Goal: Task Accomplishment & Management: Manage account settings

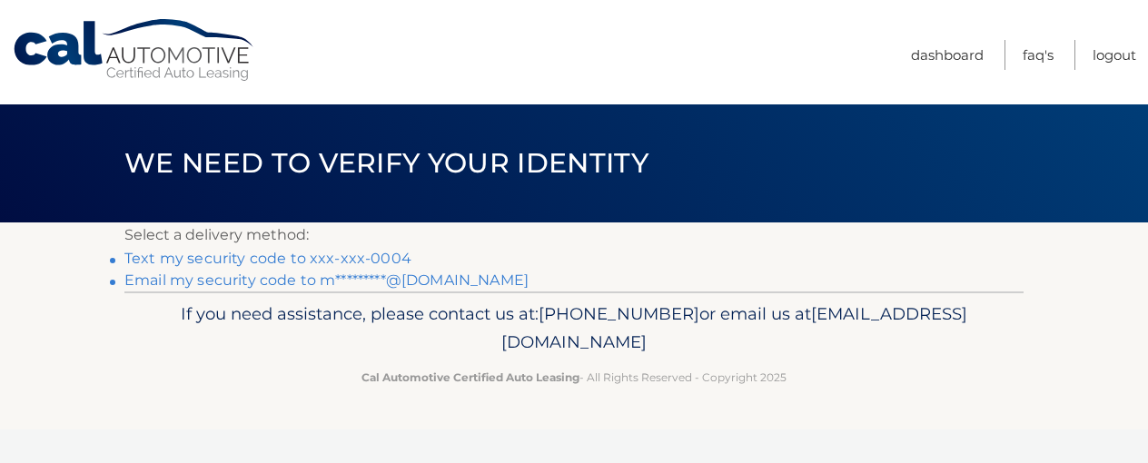
click at [252, 255] on link "Text my security code to xxx-xxx-0004" at bounding box center [267, 258] width 287 height 17
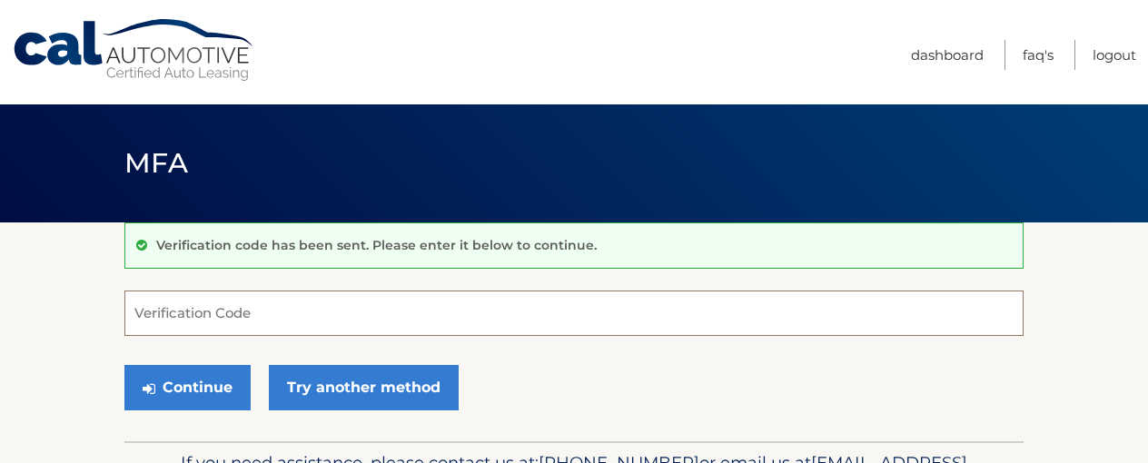
click at [183, 319] on input "Verification Code" at bounding box center [573, 313] width 899 height 45
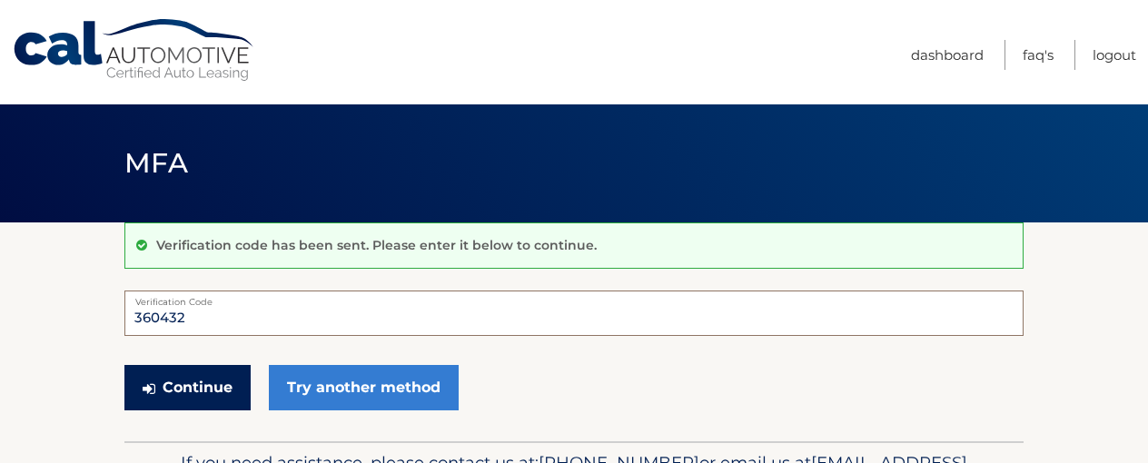
type input "360432"
click at [219, 388] on button "Continue" at bounding box center [187, 387] width 126 height 45
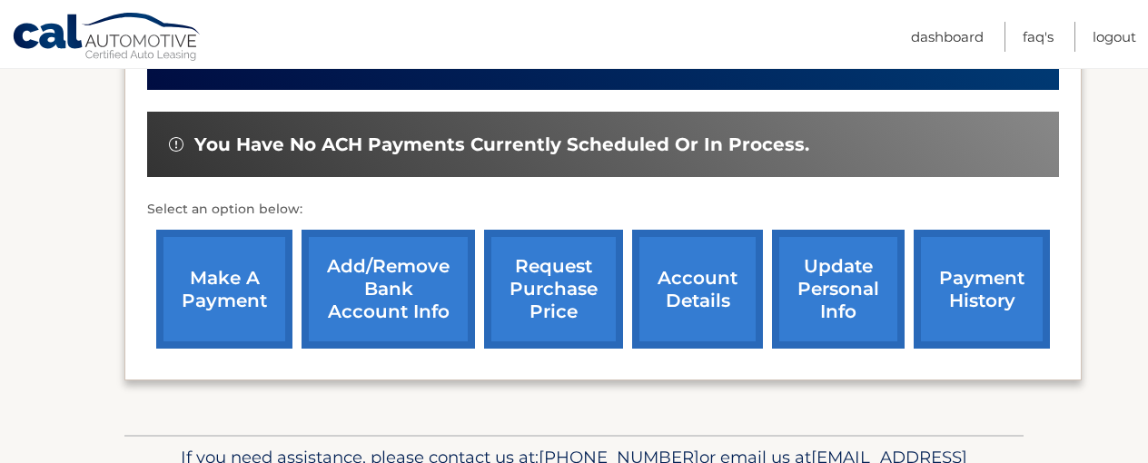
scroll to position [567, 0]
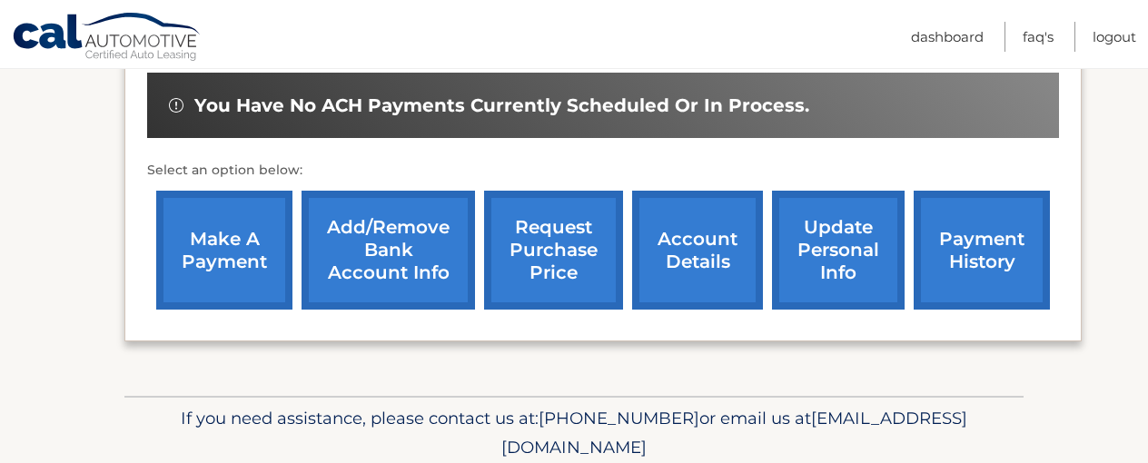
click at [238, 272] on link "make a payment" at bounding box center [224, 250] width 136 height 119
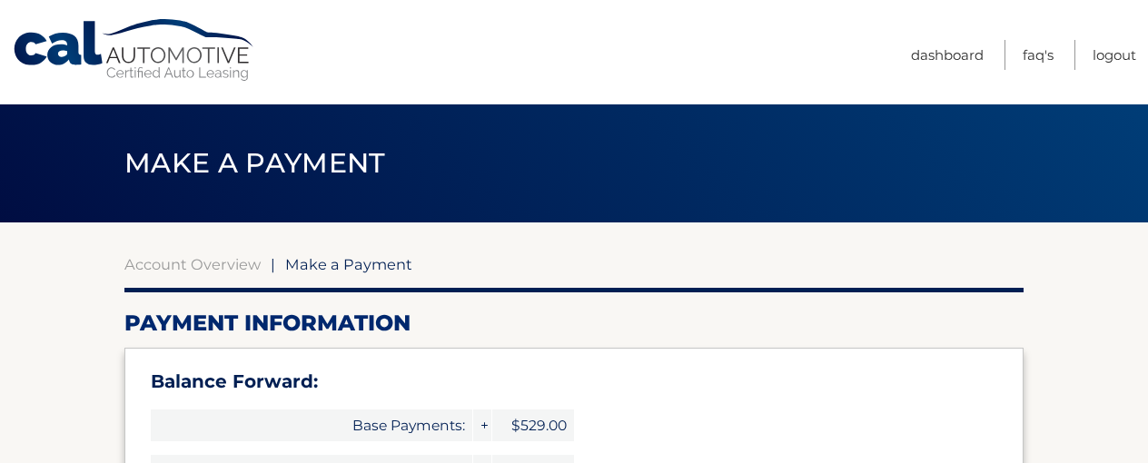
select select "MDcwMWVkNzUtMjJjZC00NDM5LTgzNjctMGFjZTA0NzFiOTQ0"
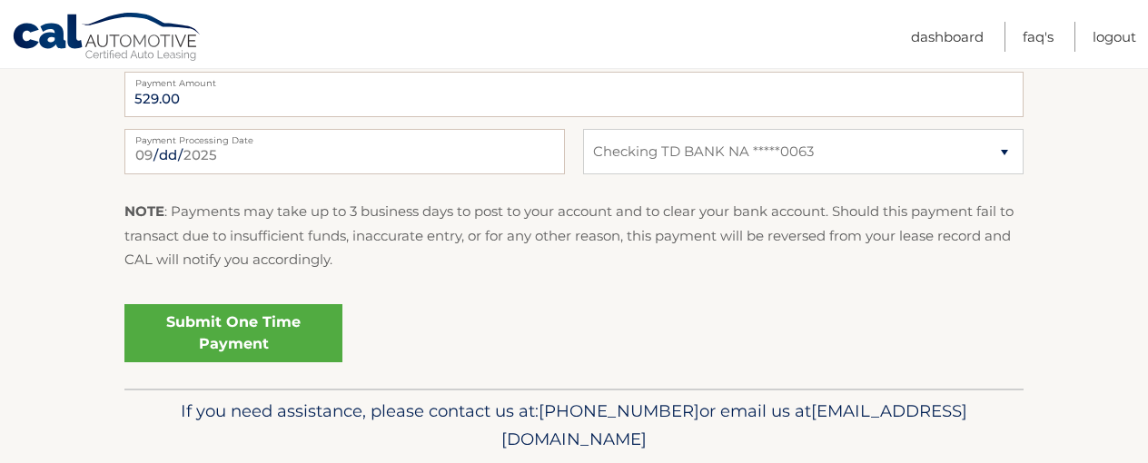
scroll to position [850, 0]
click at [217, 335] on link "Submit One Time Payment" at bounding box center [233, 331] width 218 height 58
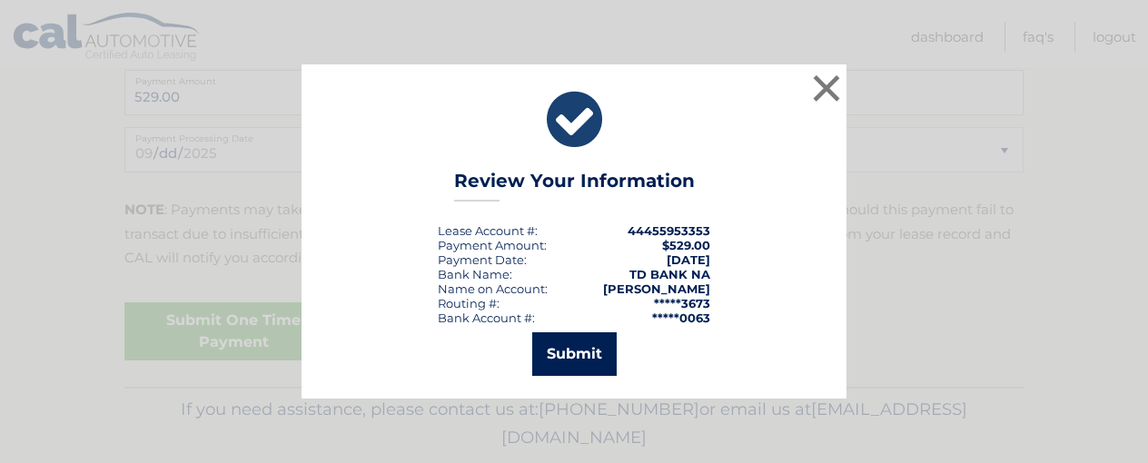
drag, startPoint x: 592, startPoint y: 363, endPoint x: 560, endPoint y: 363, distance: 31.8
click at [591, 363] on button "Submit" at bounding box center [574, 354] width 84 height 44
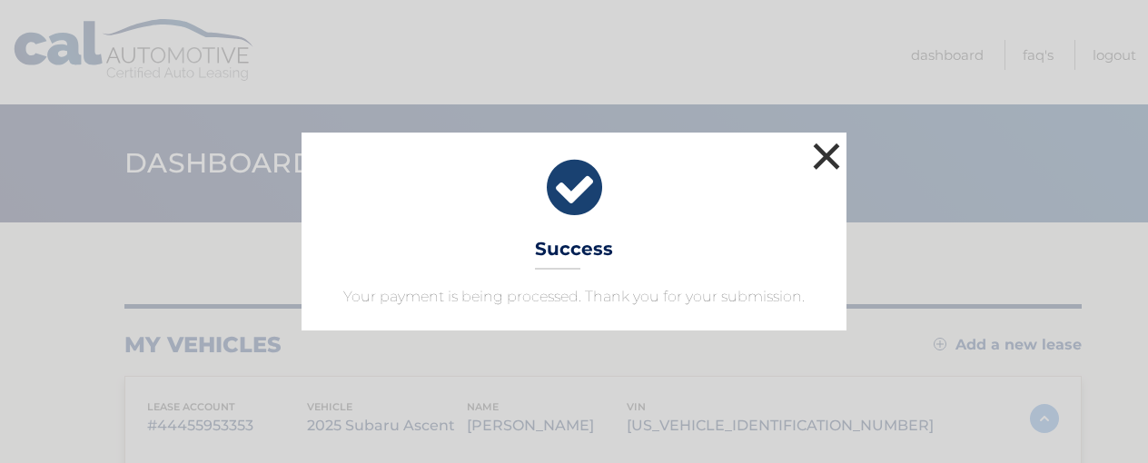
click at [827, 148] on button "×" at bounding box center [826, 156] width 36 height 36
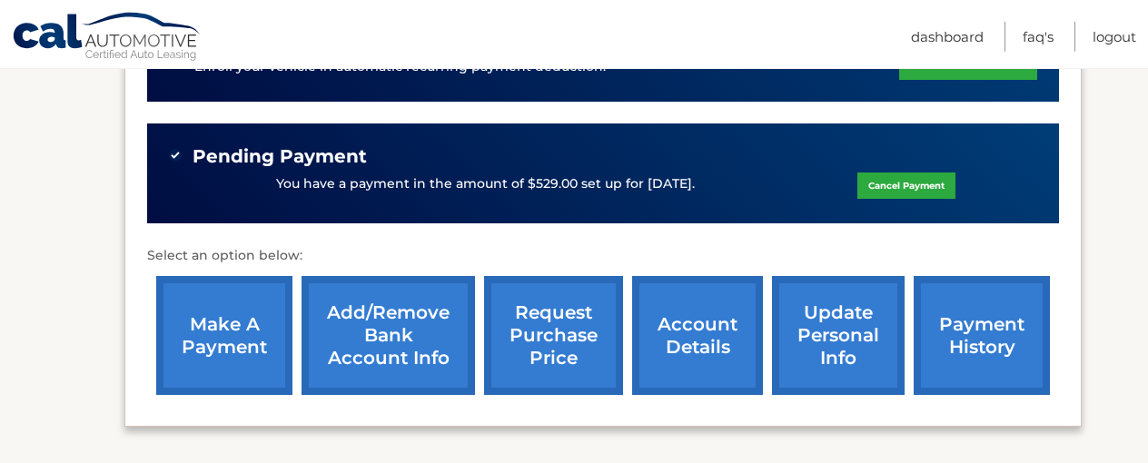
scroll to position [472, 0]
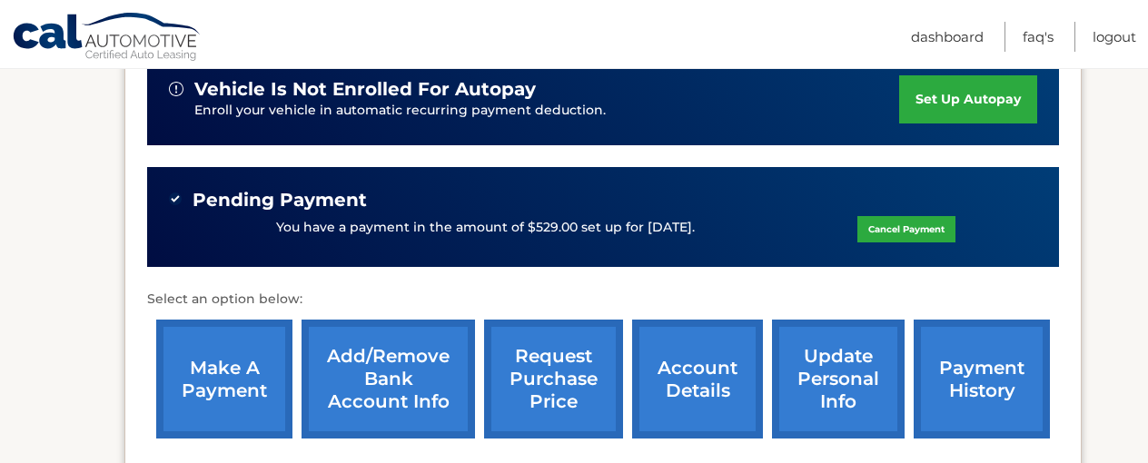
click at [305, 206] on span "Pending Payment" at bounding box center [280, 200] width 174 height 23
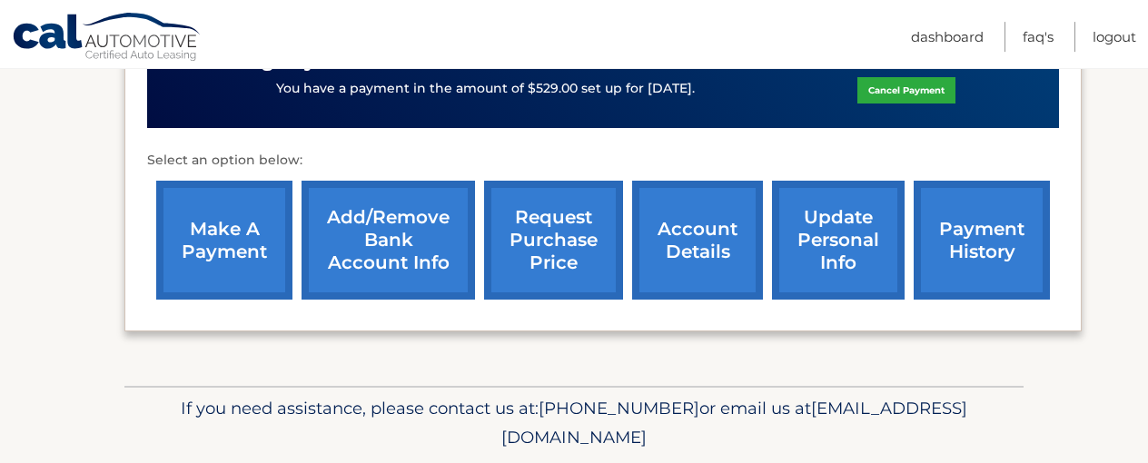
scroll to position [661, 0]
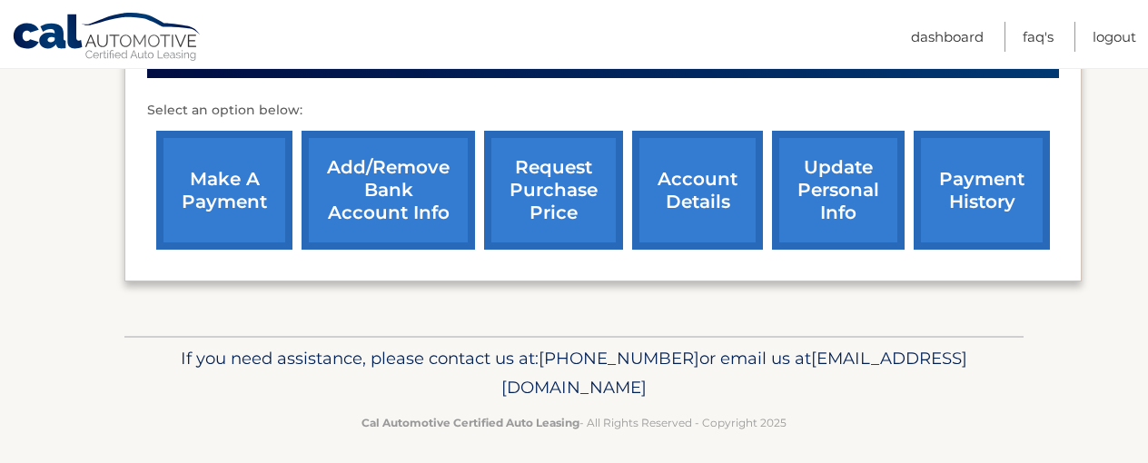
click at [924, 229] on link "payment history" at bounding box center [982, 190] width 136 height 119
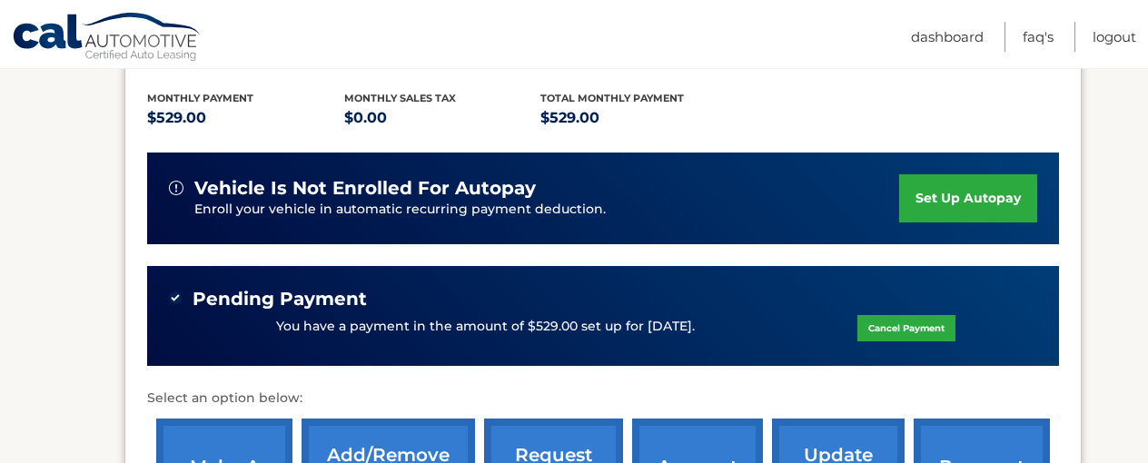
scroll to position [378, 0]
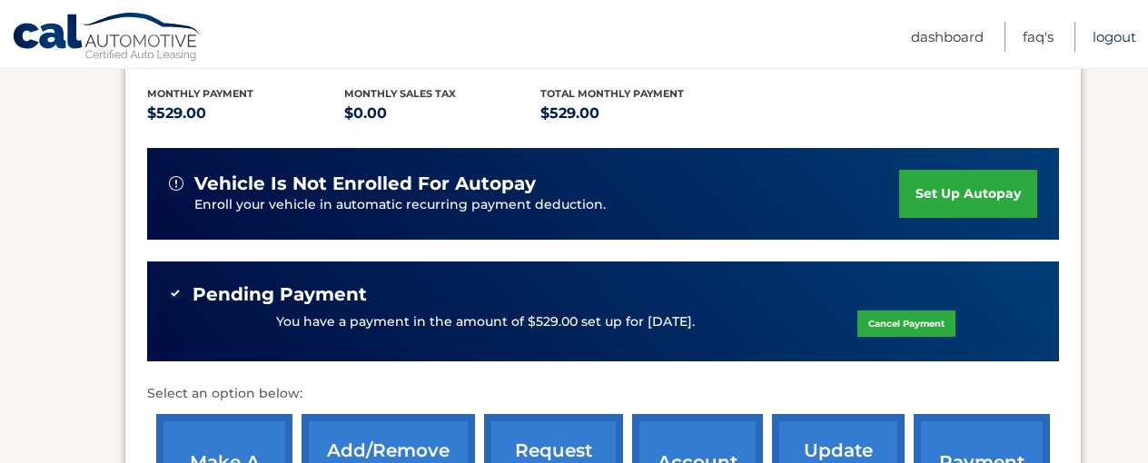
click at [1132, 39] on link "Logout" at bounding box center [1115, 37] width 44 height 30
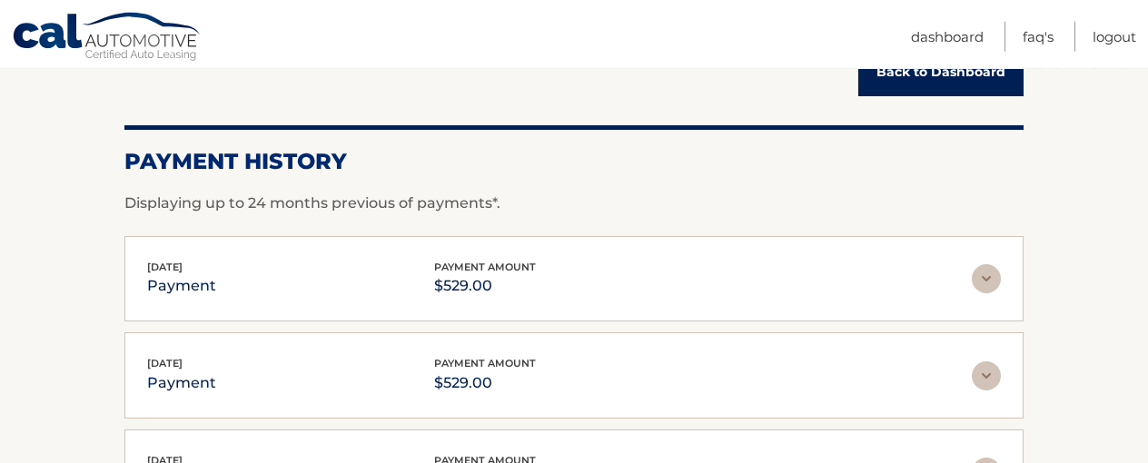
scroll to position [283, 0]
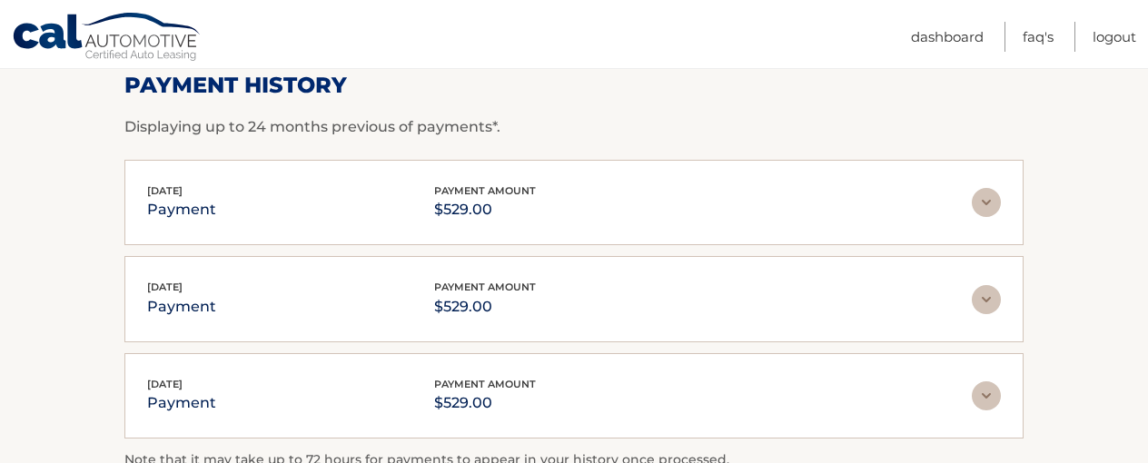
click at [996, 203] on img at bounding box center [986, 202] width 29 height 29
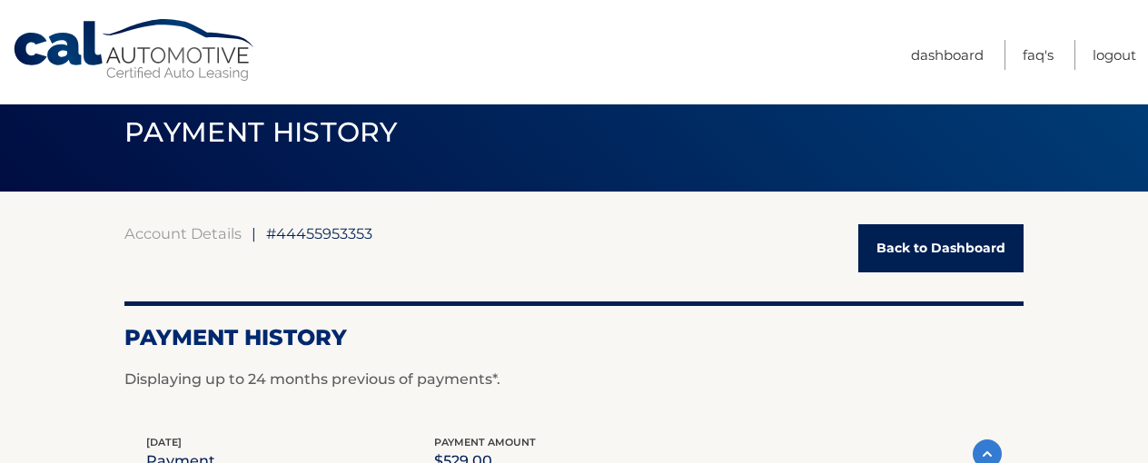
scroll to position [0, 0]
